Goal: Use online tool/utility

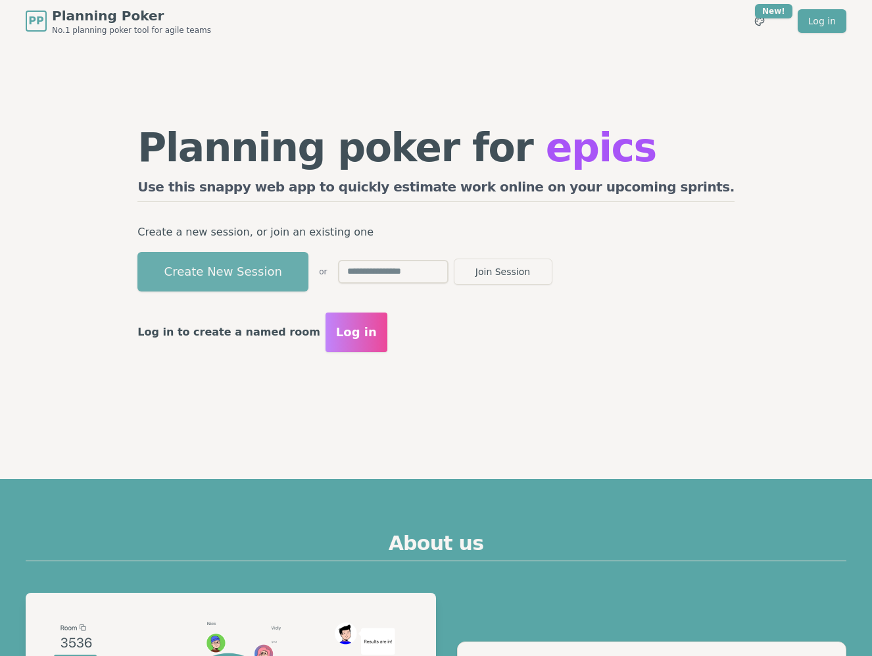
click at [295, 266] on button "Create New Session" at bounding box center [223, 271] width 171 height 39
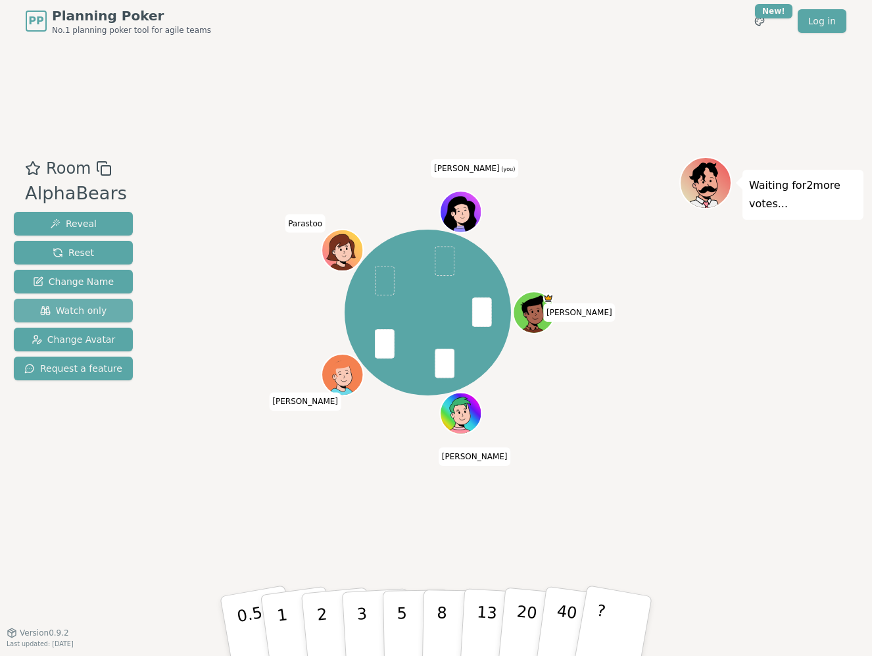
click at [75, 304] on span "Watch only" at bounding box center [73, 310] width 67 height 13
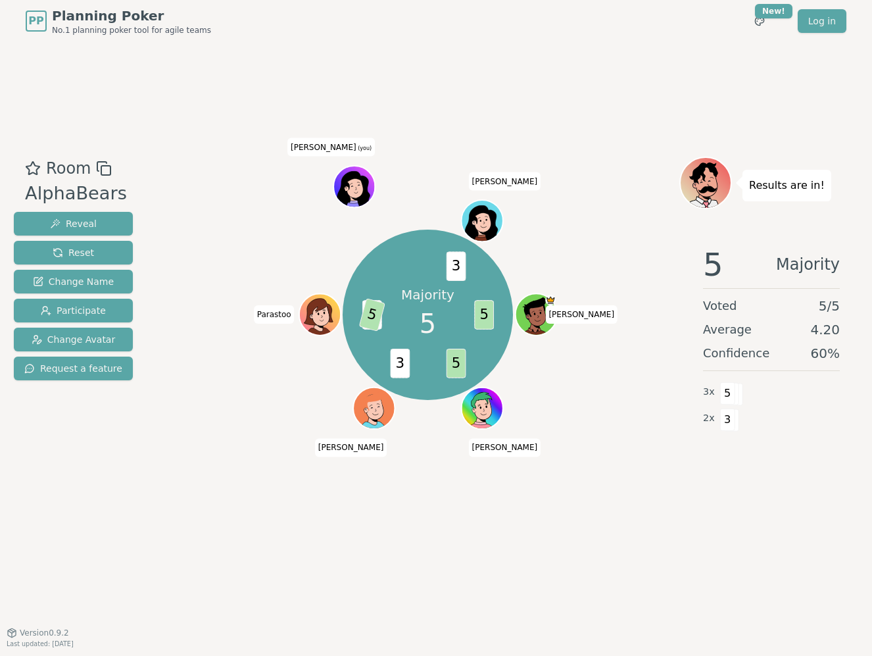
click at [223, 123] on div "Room AlphaBears Reveal Reset Change Name Participate Change Avatar Request a fe…" at bounding box center [436, 337] width 855 height 590
